Goal: Navigation & Orientation: Find specific page/section

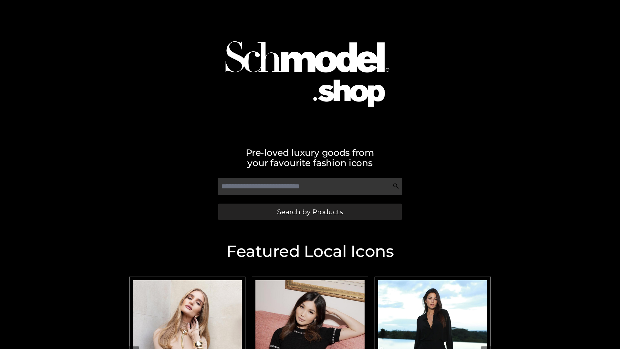
click at [310, 212] on span "Search by Products" at bounding box center [310, 211] width 66 height 7
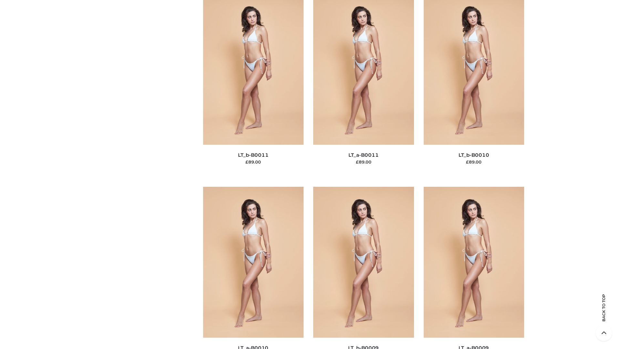
scroll to position [2900, 0]
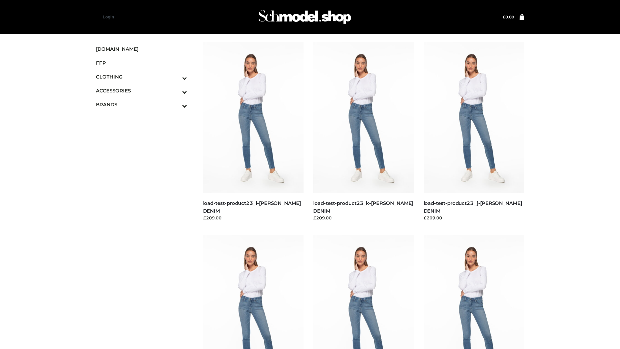
scroll to position [566, 0]
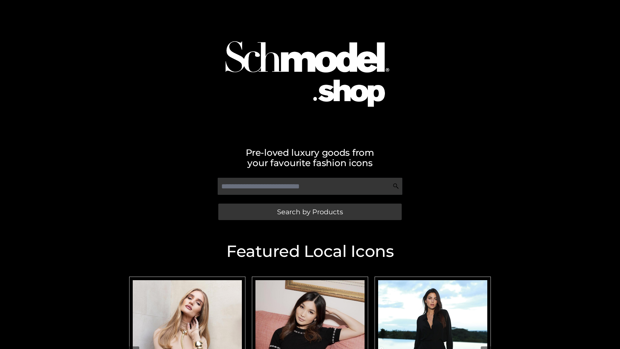
click at [310, 212] on span "Search by Products" at bounding box center [310, 211] width 66 height 7
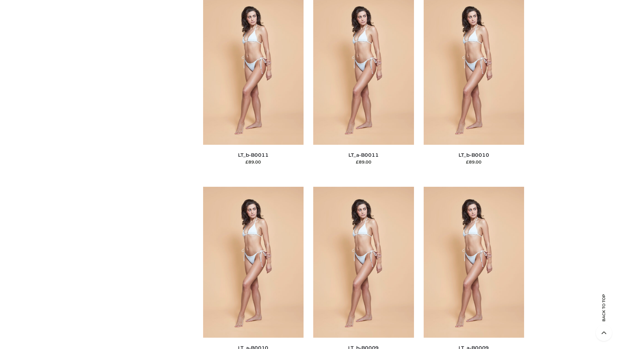
scroll to position [2900, 0]
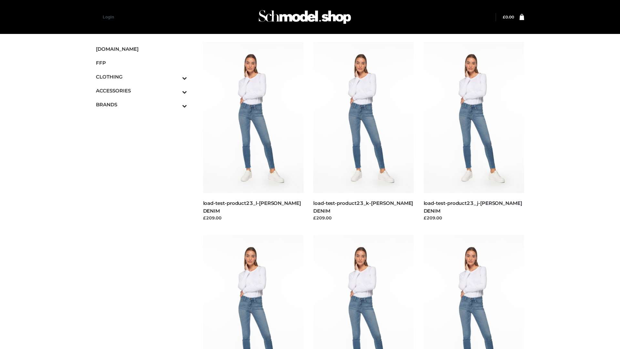
scroll to position [566, 0]
